Goal: Information Seeking & Learning: Learn about a topic

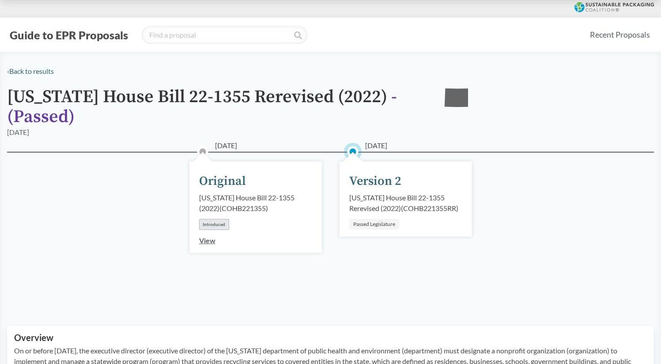
click at [374, 184] on div "Version 2" at bounding box center [375, 181] width 52 height 19
click at [378, 199] on div "[US_STATE] House Bill 22-1355 Rerevised (2022) ( COHB221355RR )" at bounding box center [405, 202] width 113 height 21
click at [389, 226] on div "Passed Legislature" at bounding box center [374, 224] width 50 height 11
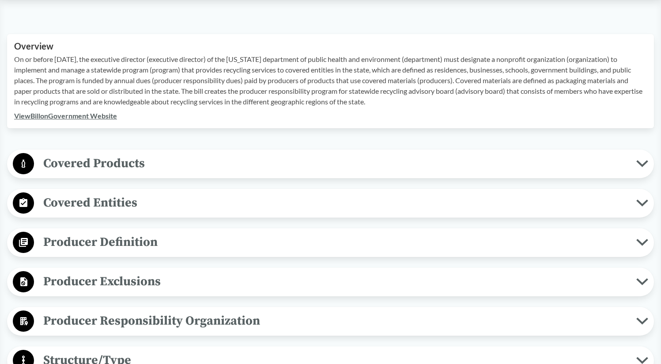
scroll to position [293, 0]
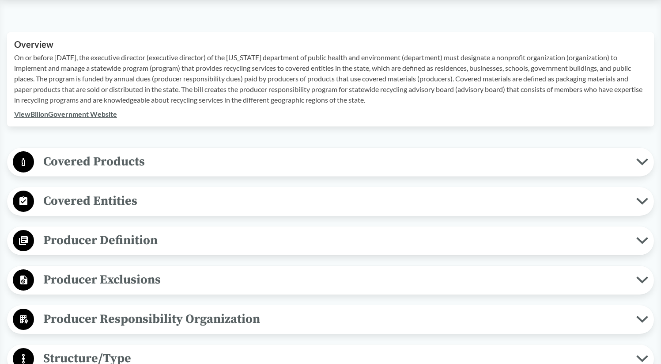
click at [639, 157] on button "Covered Products" at bounding box center [330, 162] width 641 height 23
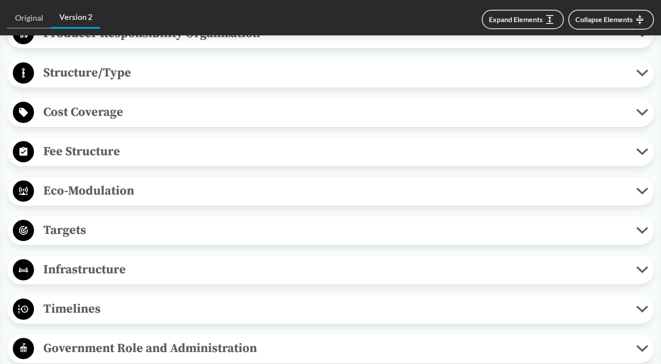
scroll to position [871, 0]
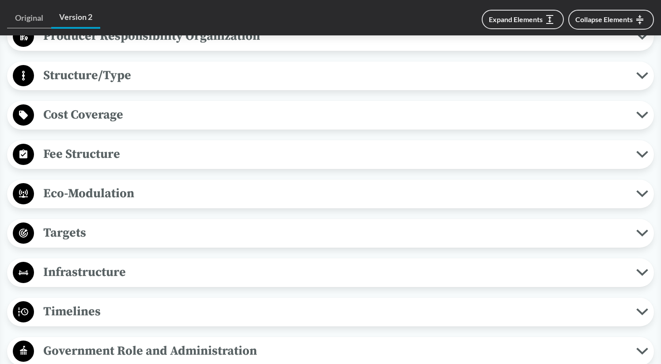
click at [644, 153] on icon at bounding box center [642, 154] width 9 height 4
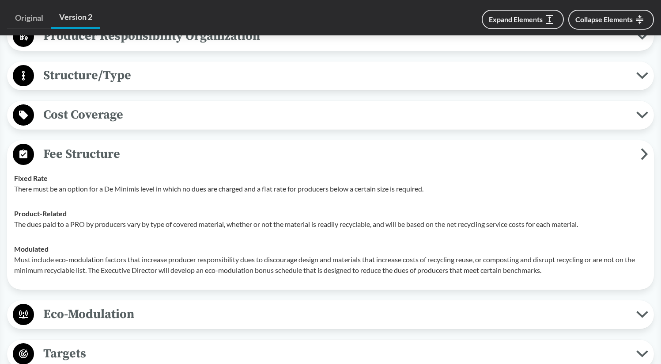
click at [646, 153] on icon at bounding box center [645, 153] width 4 height 9
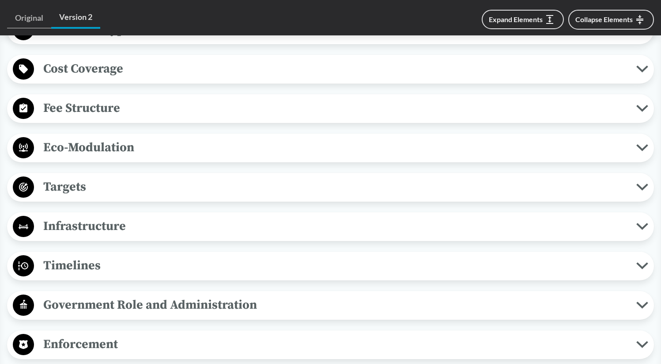
scroll to position [924, 0]
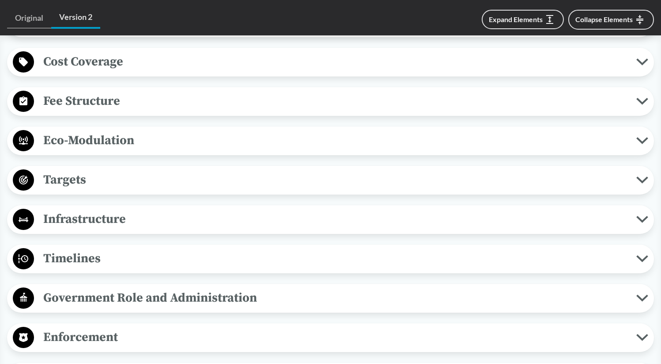
click at [638, 143] on icon at bounding box center [642, 140] width 12 height 7
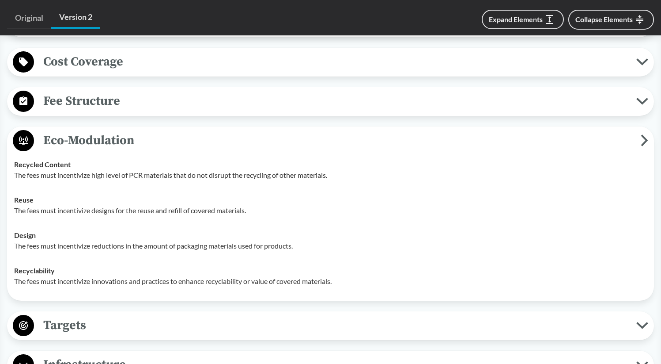
click at [638, 143] on span "Eco-Modulation" at bounding box center [337, 140] width 607 height 20
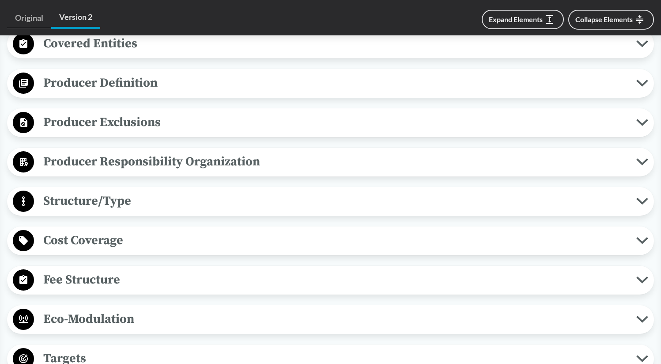
scroll to position [748, 0]
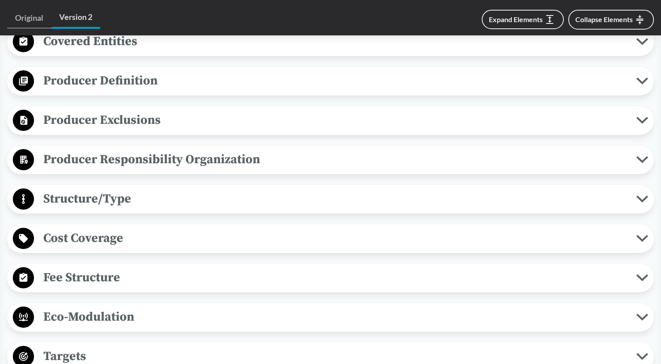
click at [196, 168] on span "Producer Responsibility Organization" at bounding box center [335, 159] width 602 height 20
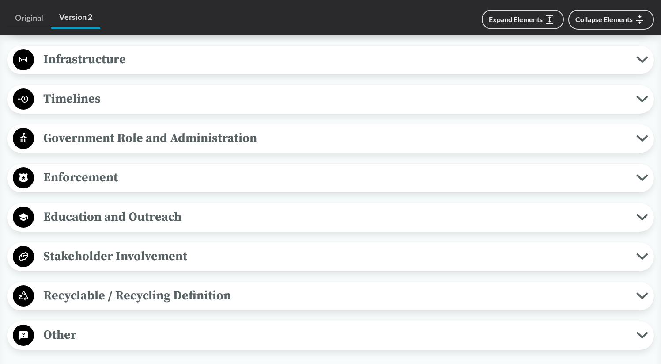
scroll to position [1194, 0]
click at [188, 173] on span "Enforcement" at bounding box center [335, 177] width 602 height 20
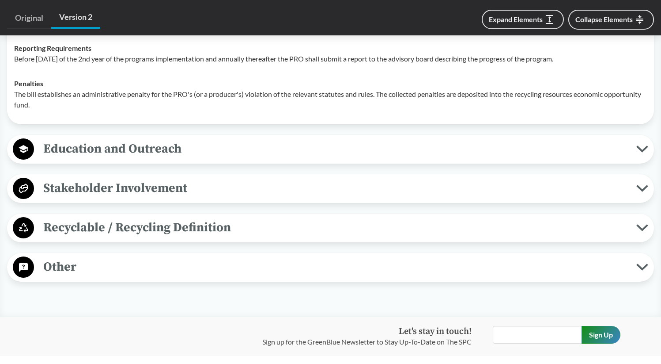
scroll to position [1348, 0]
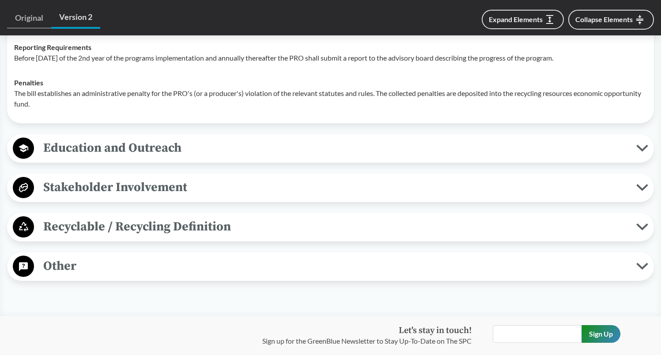
click at [139, 144] on span "Education and Outreach" at bounding box center [335, 148] width 602 height 20
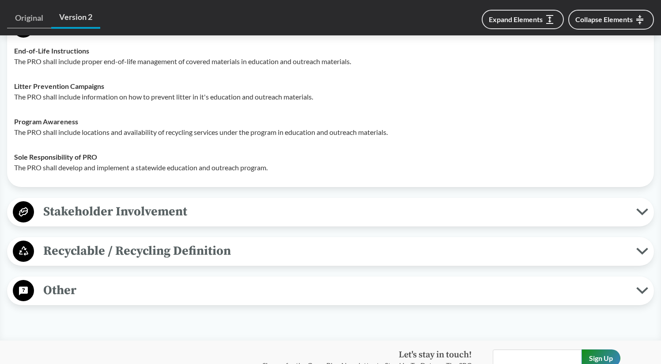
scroll to position [1469, 0]
click at [126, 245] on span "Recyclable / Recycling Definition" at bounding box center [335, 250] width 602 height 20
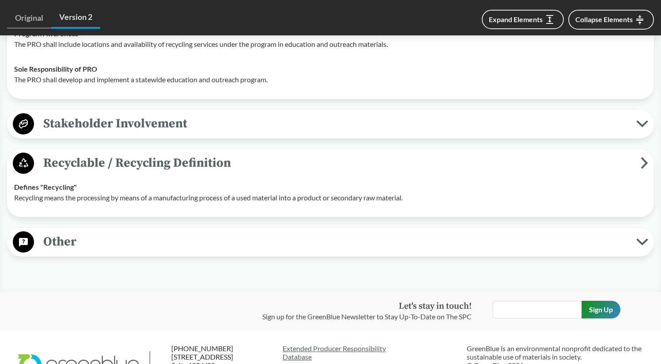
scroll to position [1561, 0]
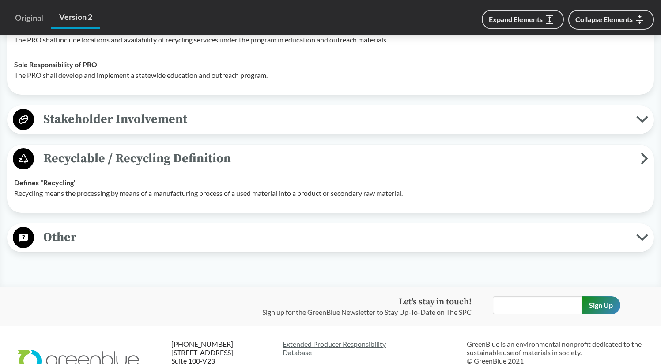
click at [123, 225] on div "Other Antitrust Protections This bill extends antitrust protections to members …" at bounding box center [330, 237] width 647 height 29
click at [121, 239] on span "Other" at bounding box center [335, 237] width 602 height 20
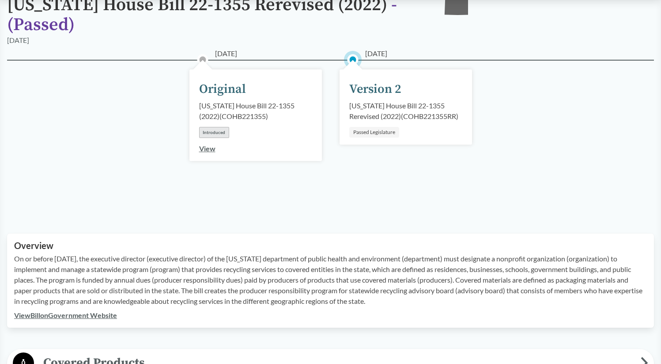
scroll to position [0, 0]
